Goal: Task Accomplishment & Management: Manage account settings

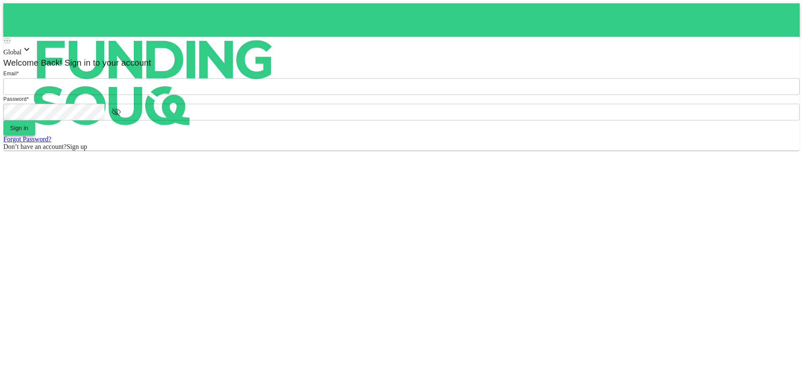
type input "[EMAIL_ADDRESS][DOMAIN_NAME]"
click at [35, 136] on button "Sign in" at bounding box center [19, 128] width 32 height 15
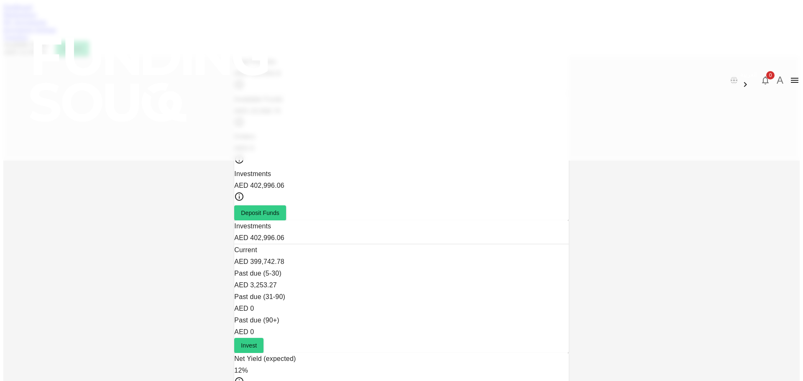
click at [47, 26] on link "My Investments" at bounding box center [25, 21] width 44 height 7
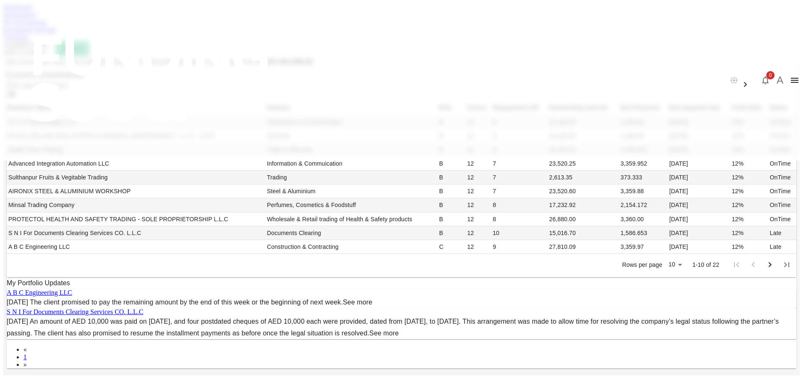
click at [56, 33] on link "Investment Settings" at bounding box center [29, 29] width 53 height 7
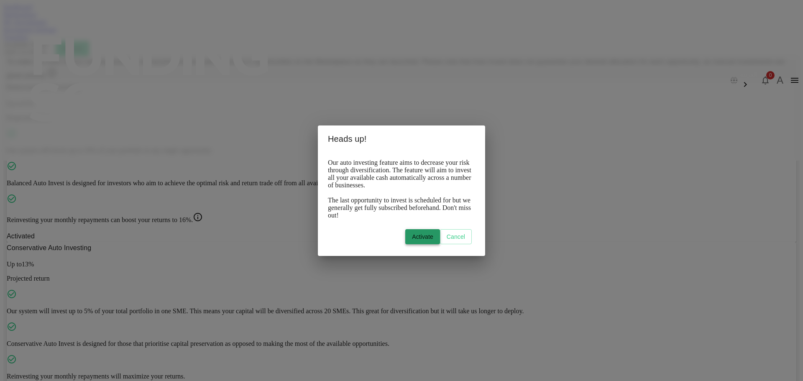
click at [405, 240] on button "Activate" at bounding box center [422, 236] width 35 height 15
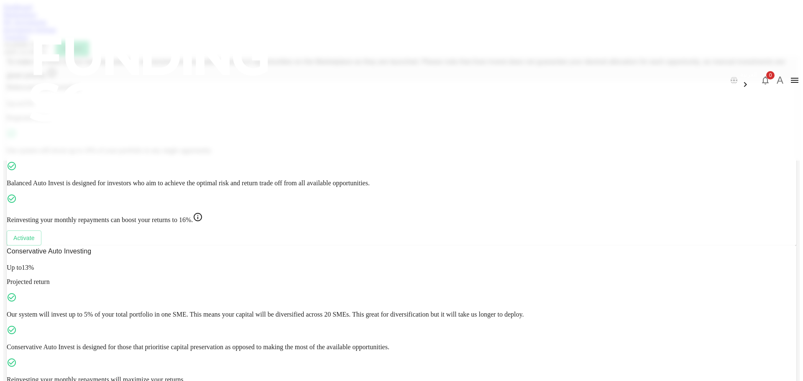
click at [41, 246] on button "Activate" at bounding box center [24, 238] width 35 height 15
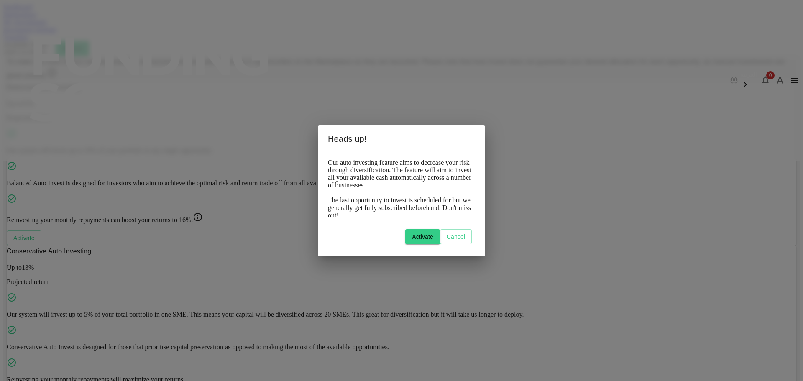
click at [405, 243] on button "Activate" at bounding box center [422, 236] width 35 height 15
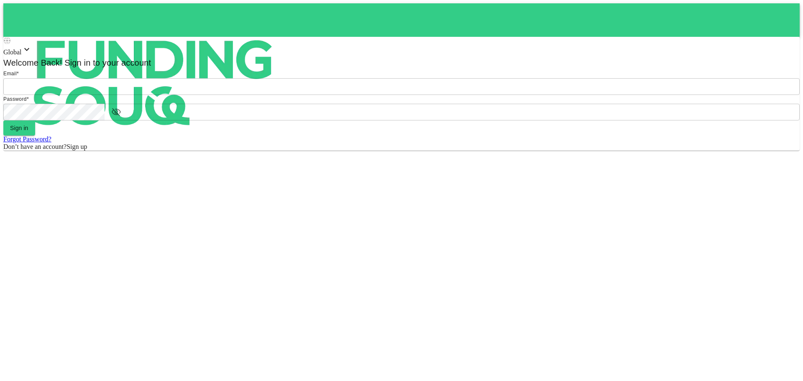
type input "[EMAIL_ADDRESS][DOMAIN_NAME]"
click at [384, 151] on form "Email * email [PERSON_NAME][EMAIL_ADDRESS][DOMAIN_NAME] email Password * passwo…" at bounding box center [401, 109] width 797 height 81
click at [35, 136] on button "Sign in" at bounding box center [19, 128] width 32 height 15
